Goal: Browse casually: Explore the website without a specific task or goal

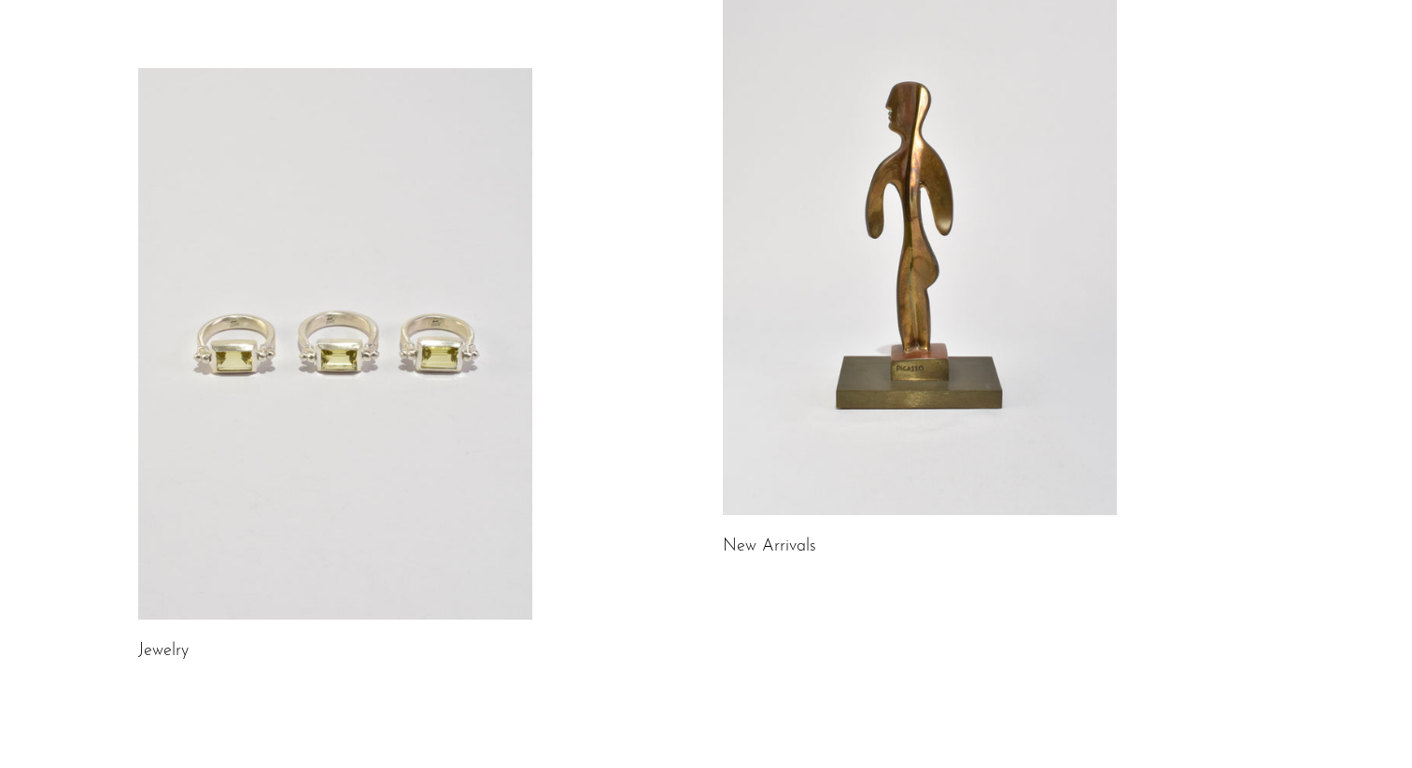
scroll to position [176, 0]
click at [788, 218] on link at bounding box center [920, 239] width 394 height 552
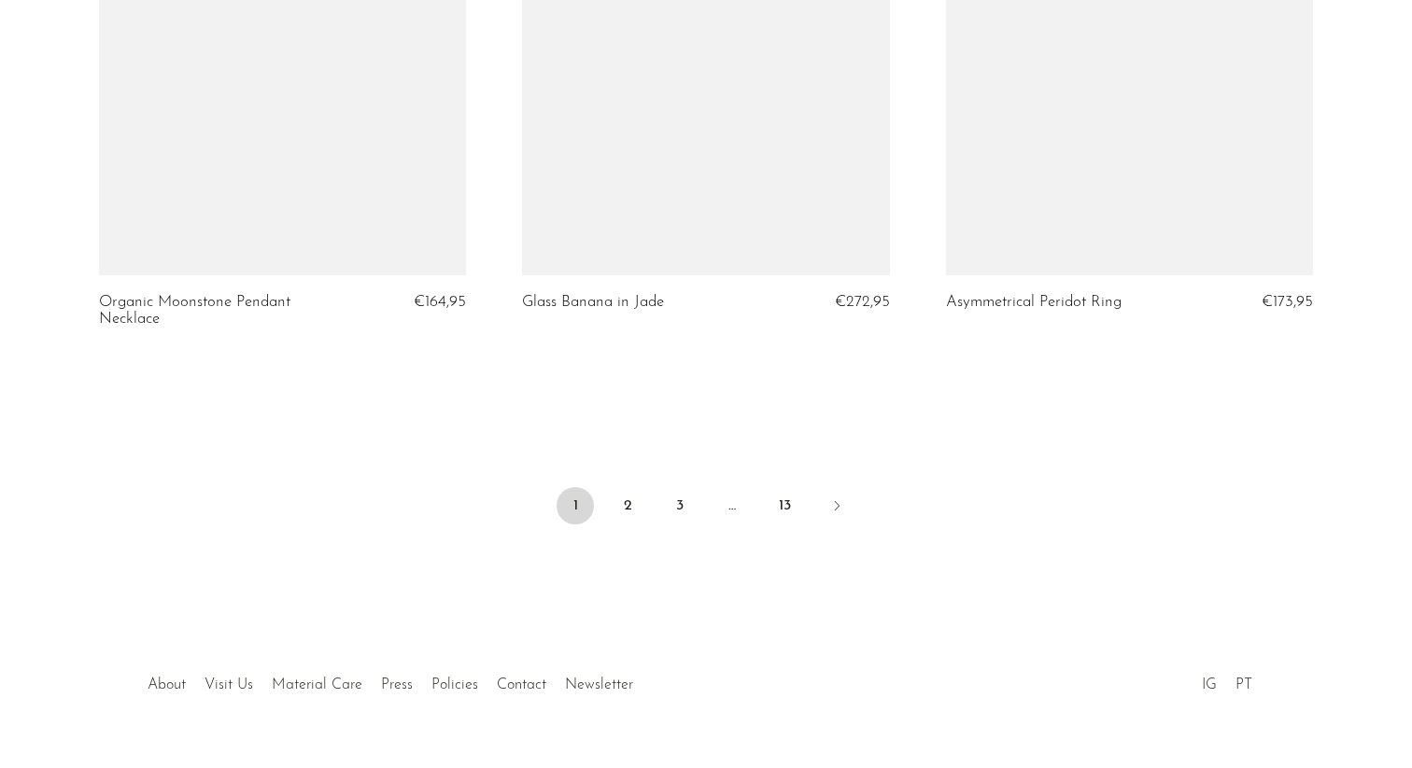
scroll to position [7035, 0]
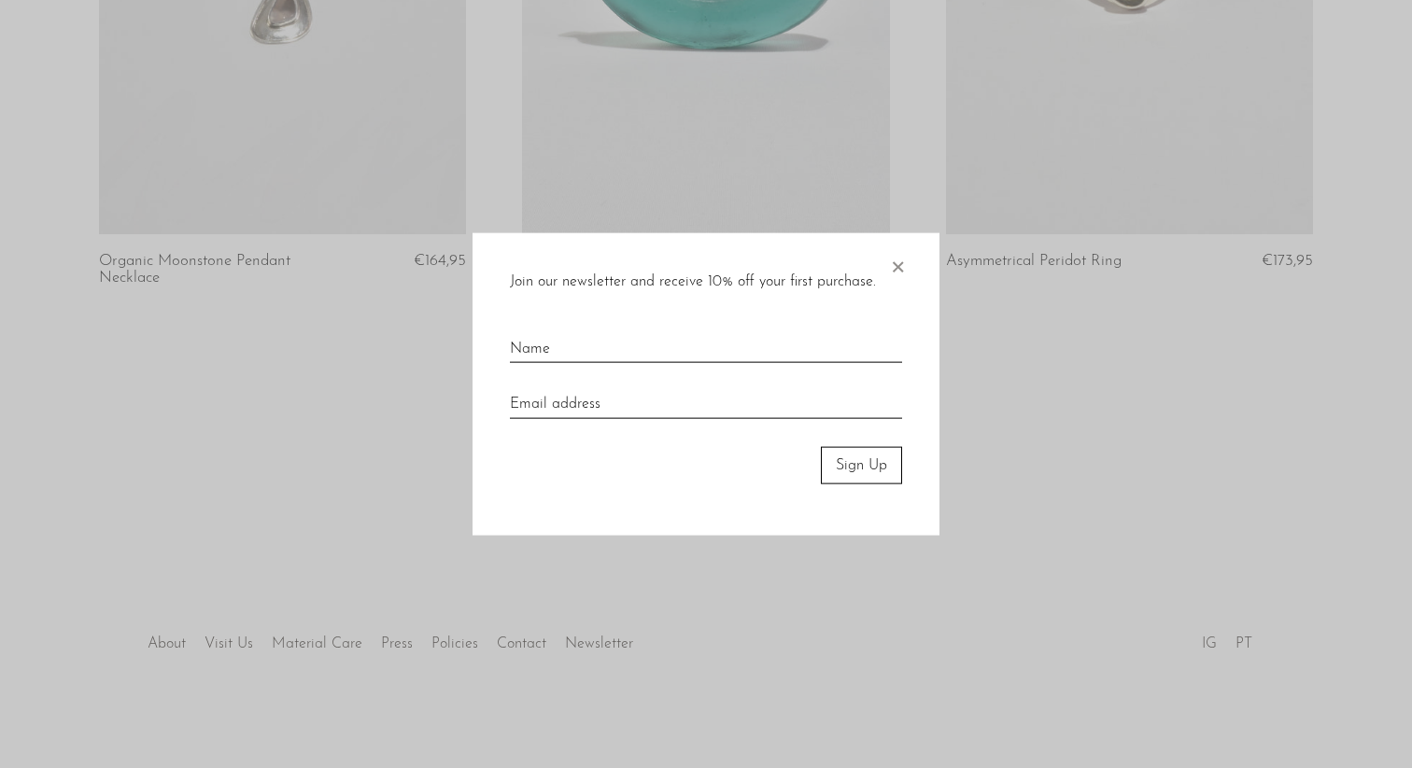
click at [896, 264] on span "×" at bounding box center [897, 262] width 19 height 60
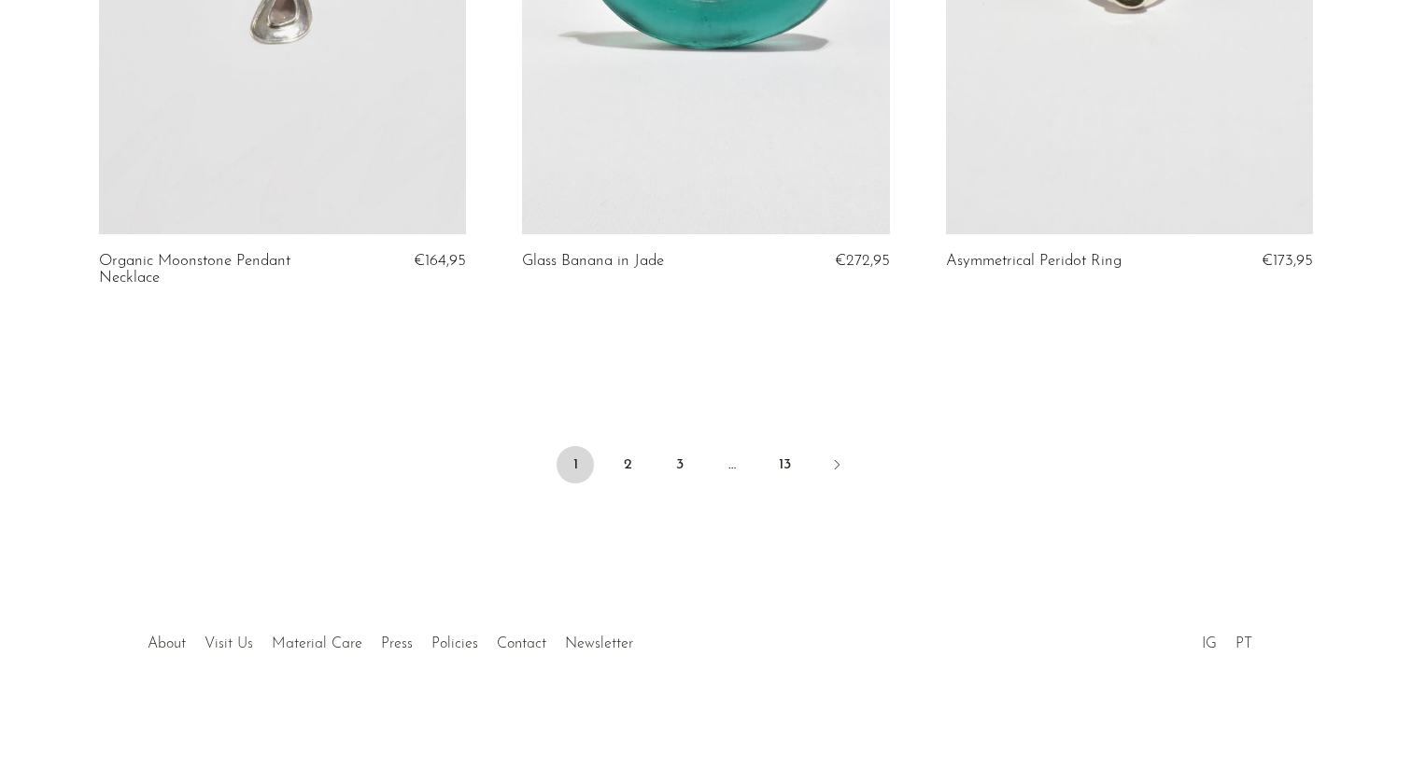
click at [240, 649] on link "Visit Us" at bounding box center [228, 644] width 49 height 15
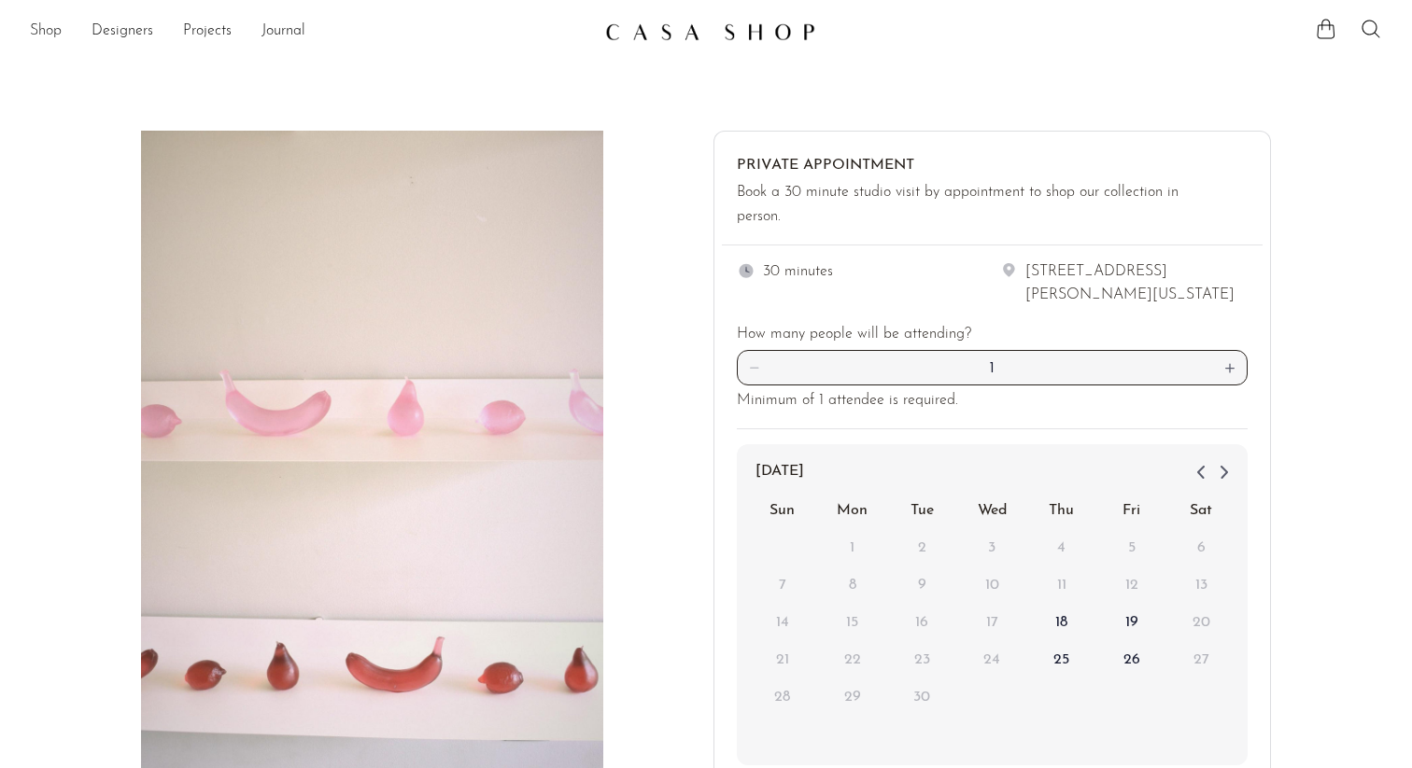
click at [52, 32] on link "Shop" at bounding box center [46, 32] width 32 height 24
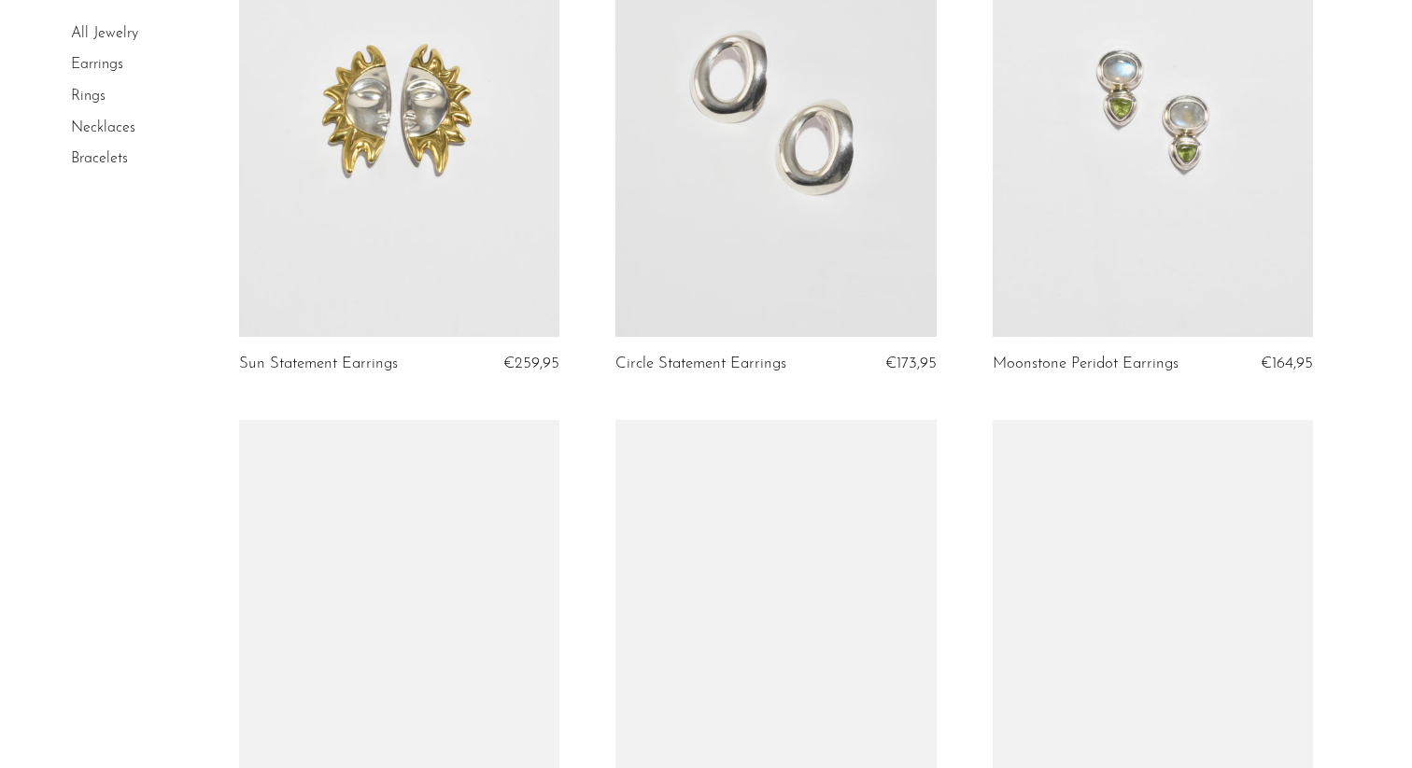
scroll to position [1021, 0]
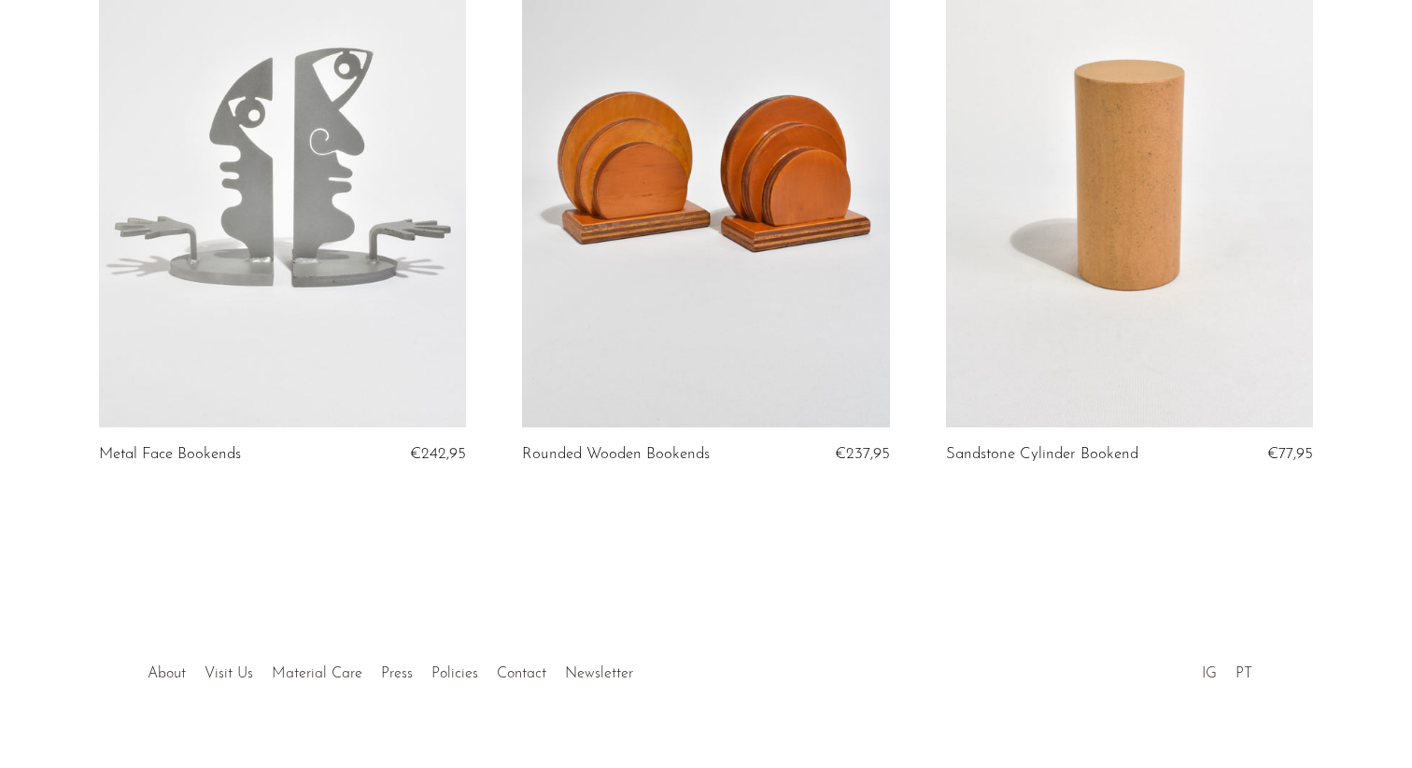
scroll to position [1482, 0]
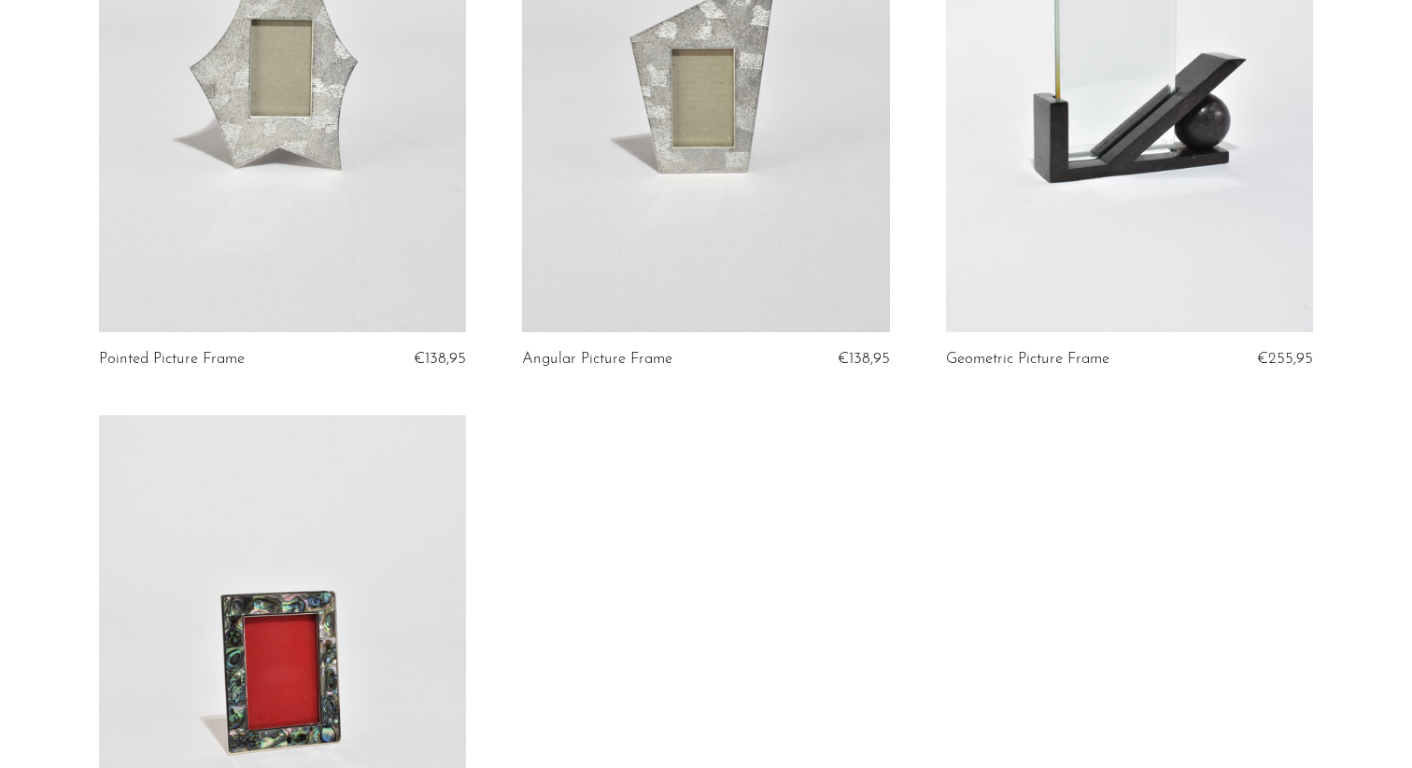
scroll to position [1317, 0]
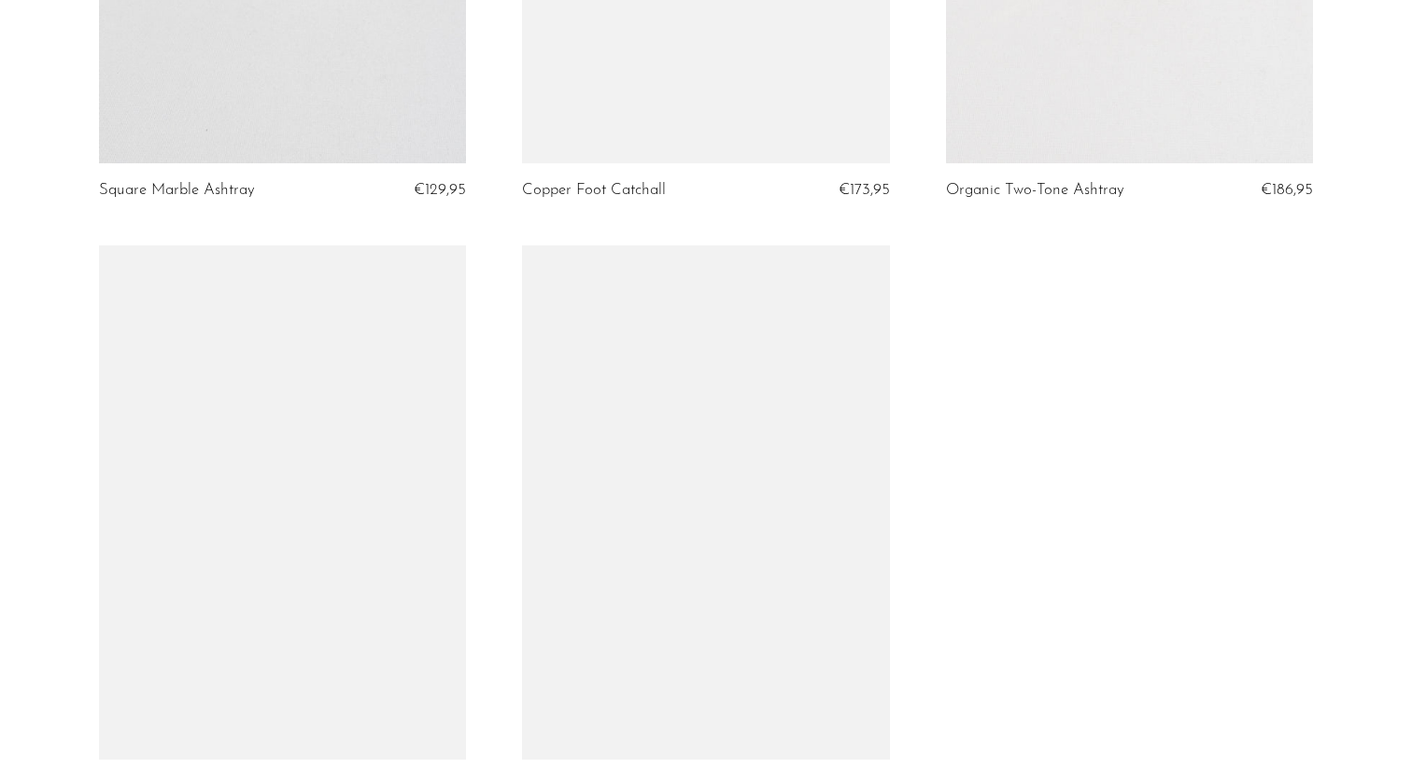
scroll to position [1286, 0]
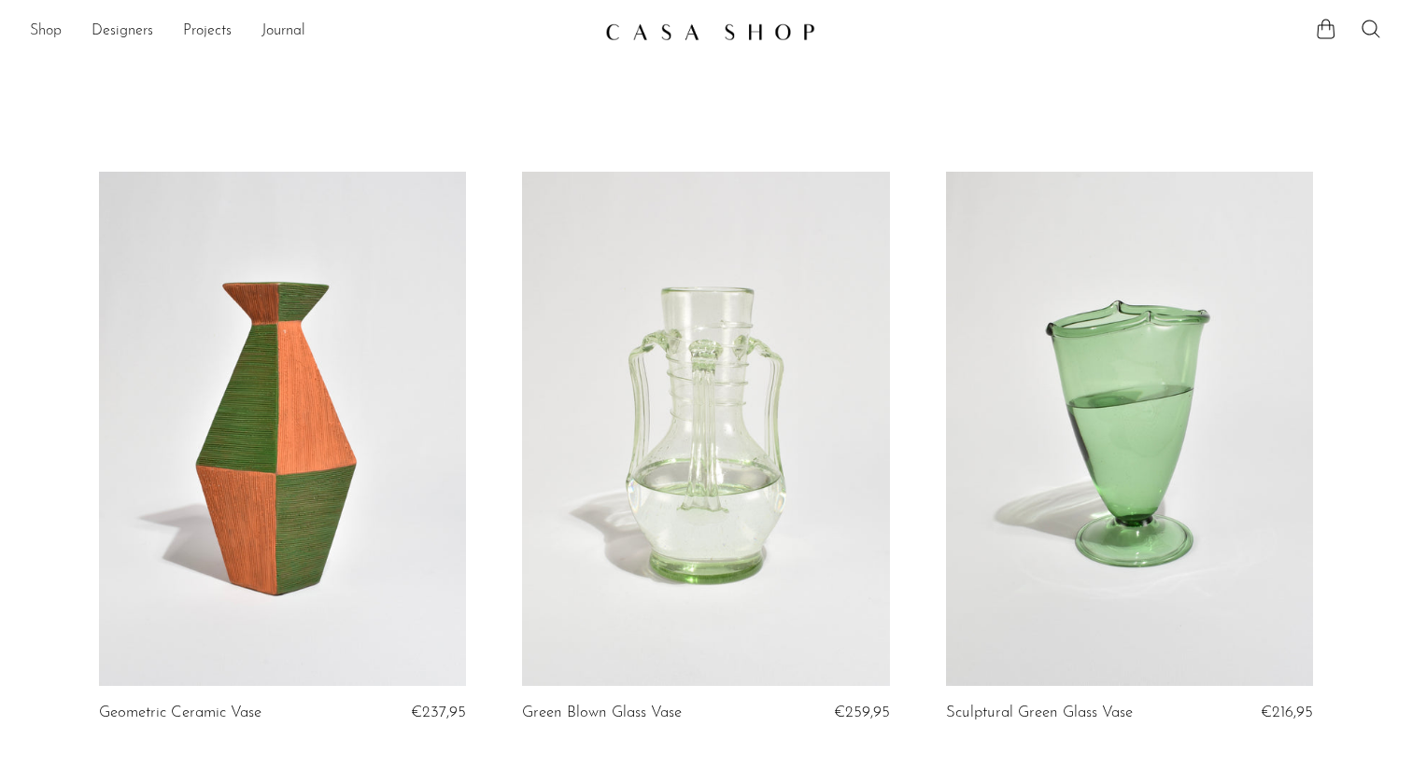
click at [49, 34] on link "Shop" at bounding box center [46, 32] width 32 height 24
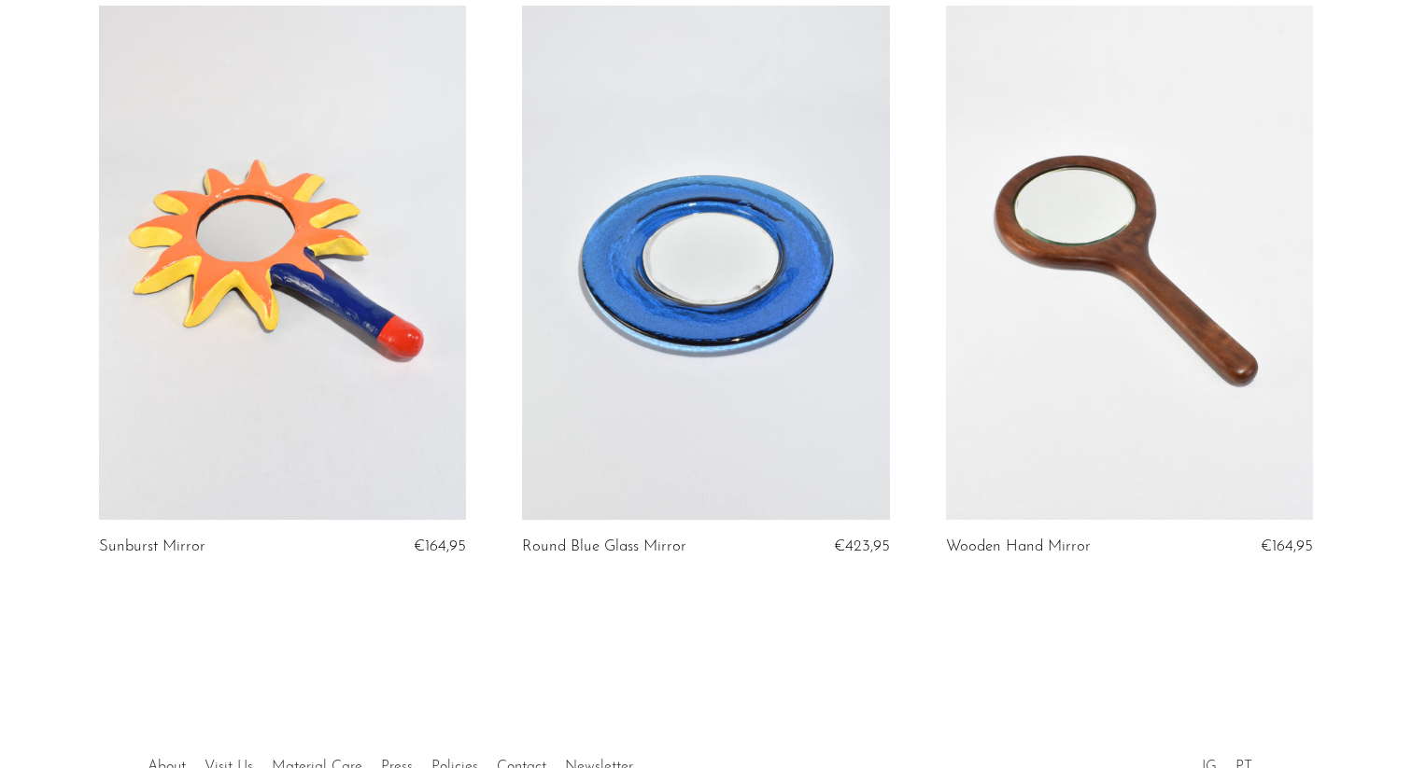
scroll to position [886, 0]
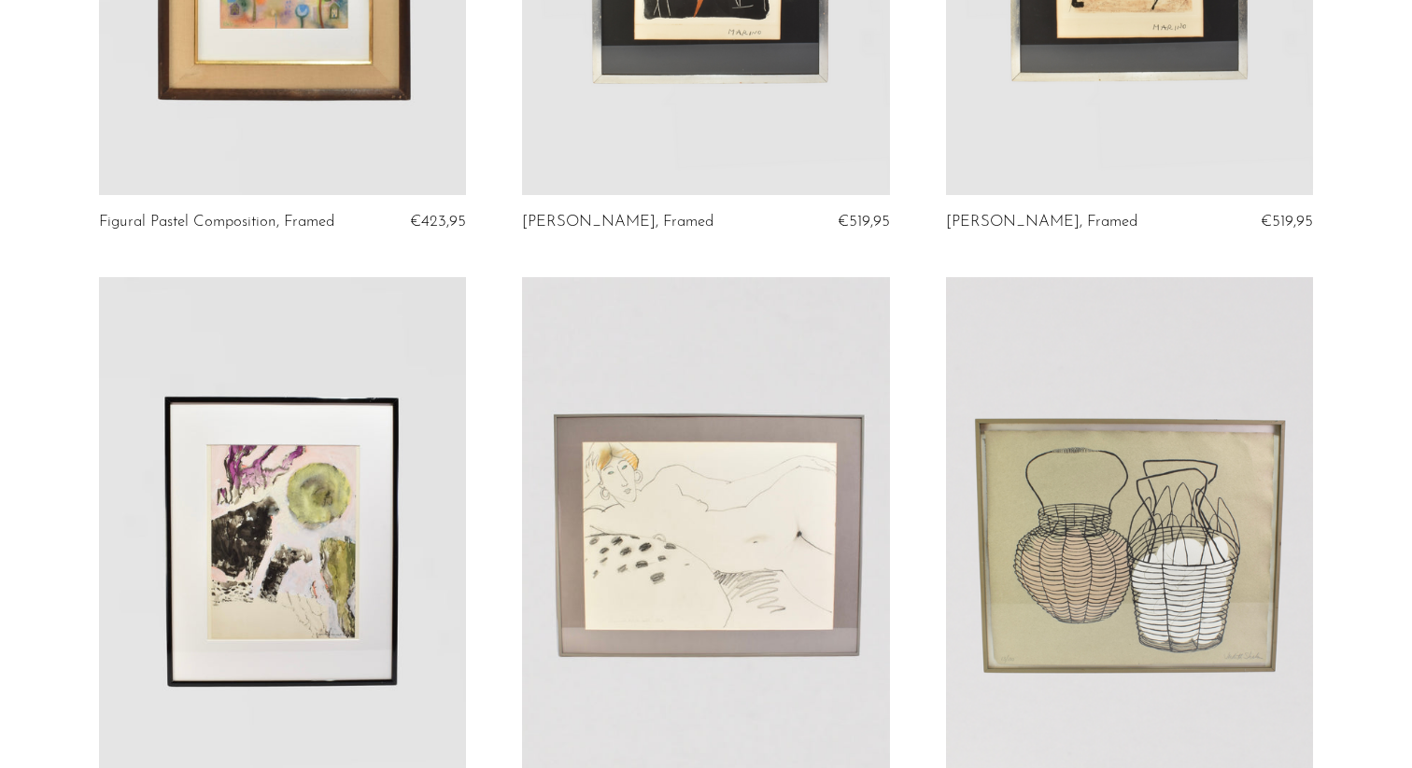
scroll to position [1565, 0]
